Goal: Register for event/course

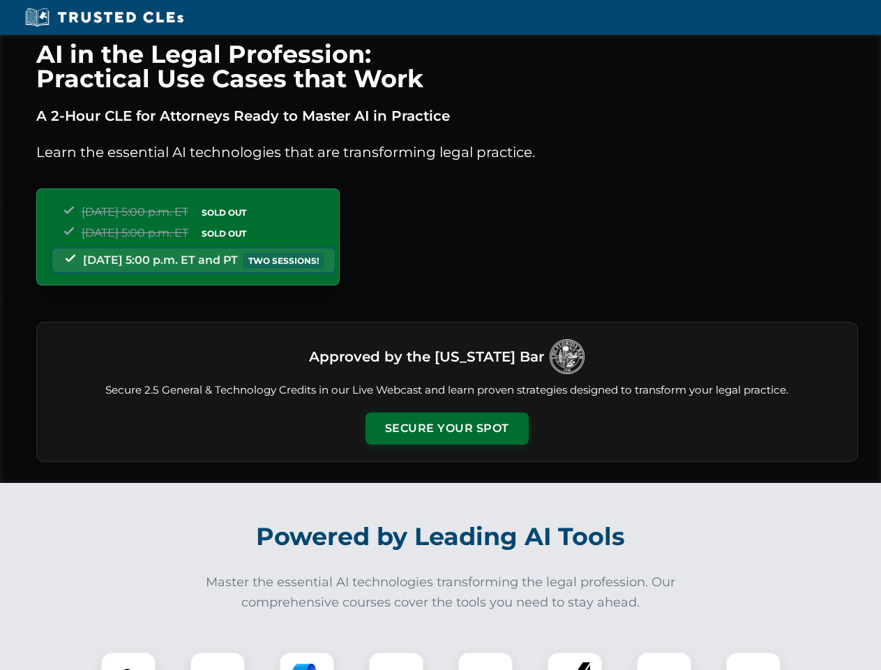
click at [447, 429] on button "Secure Your Spot" at bounding box center [447, 428] width 163 height 32
click at [128, 661] on img at bounding box center [128, 680] width 40 height 40
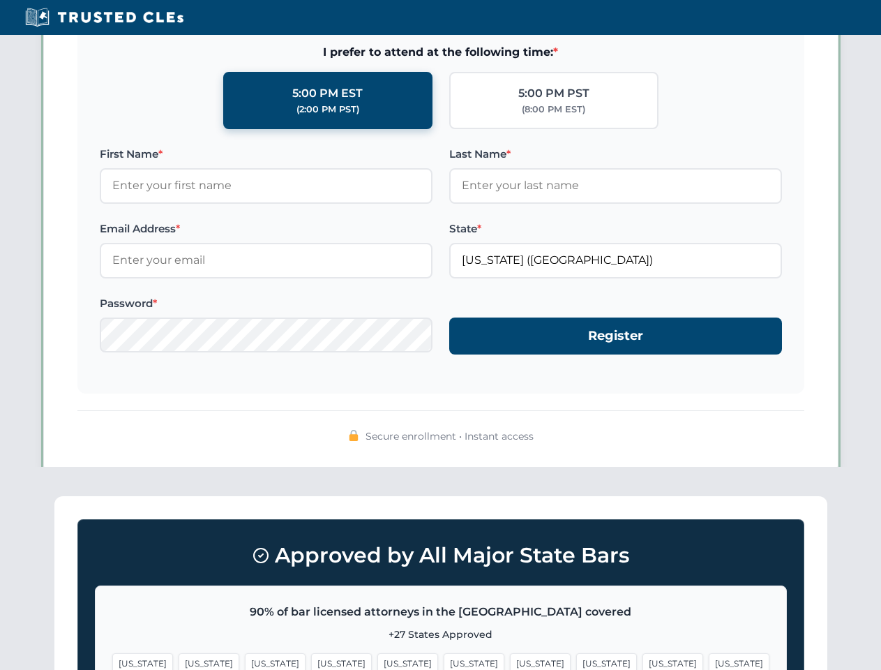
click at [510, 661] on span "[US_STATE]" at bounding box center [540, 663] width 61 height 20
click at [643, 661] on span "[US_STATE]" at bounding box center [673, 663] width 61 height 20
